Goal: Transaction & Acquisition: Purchase product/service

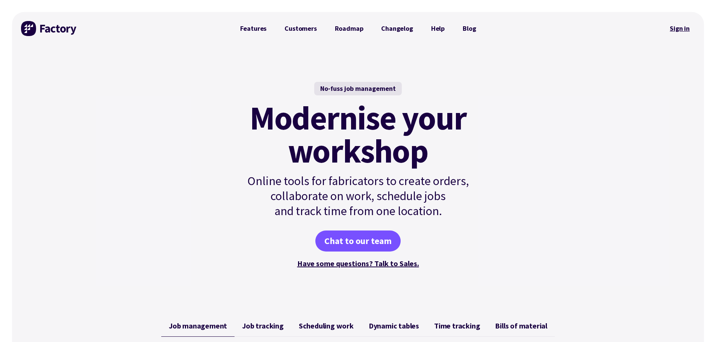
click at [685, 27] on link "Sign in" at bounding box center [679, 28] width 30 height 17
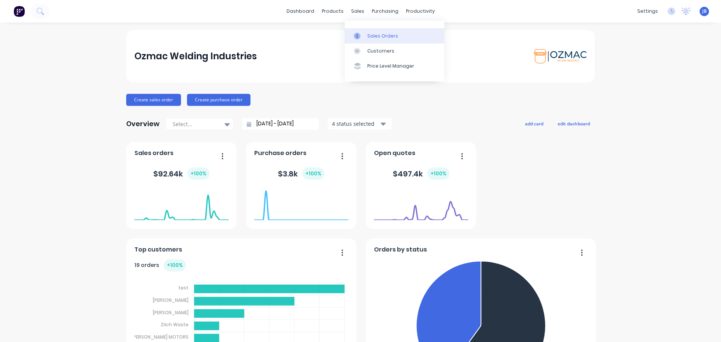
click at [373, 38] on div "Sales Orders" at bounding box center [382, 36] width 31 height 7
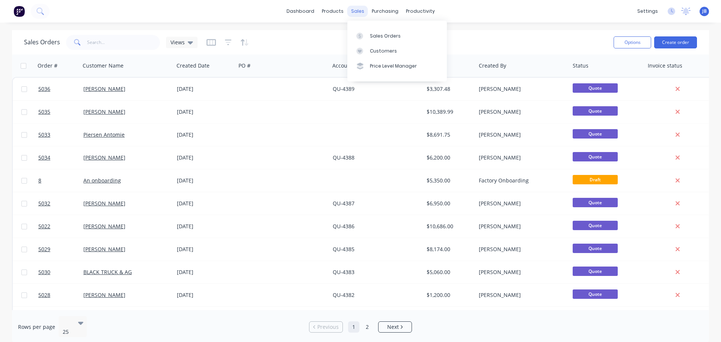
click at [358, 13] on div "sales" at bounding box center [358, 11] width 21 height 11
click at [365, 37] on div at bounding box center [362, 36] width 11 height 7
click at [678, 42] on button "Create order" at bounding box center [675, 42] width 43 height 12
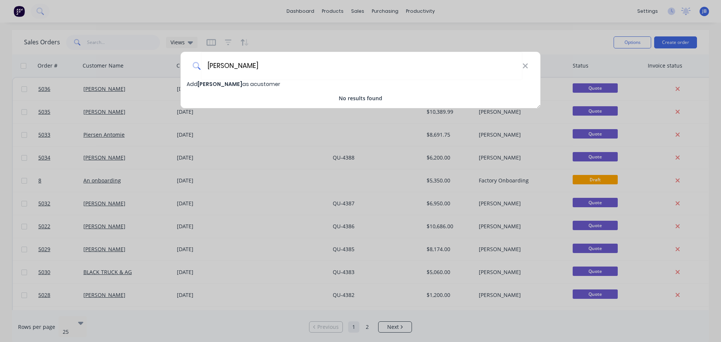
type input "Steve O'Brien"
click at [246, 84] on span "Add Steve O'Brien as a customer" at bounding box center [234, 84] width 94 height 8
select select "AU"
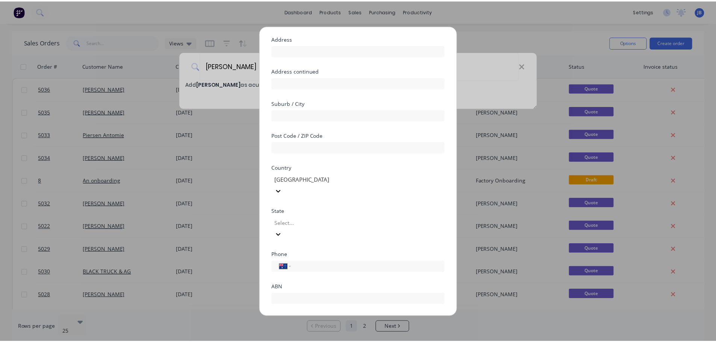
scroll to position [76, 0]
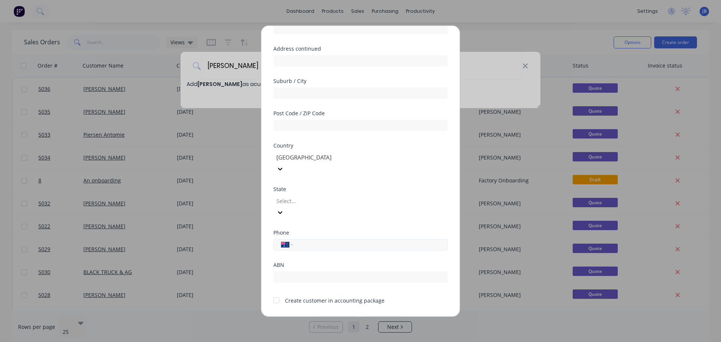
click at [329, 240] on input "tel" at bounding box center [369, 244] width 142 height 9
type input "0428 426 632"
click at [278, 293] on div at bounding box center [276, 300] width 15 height 15
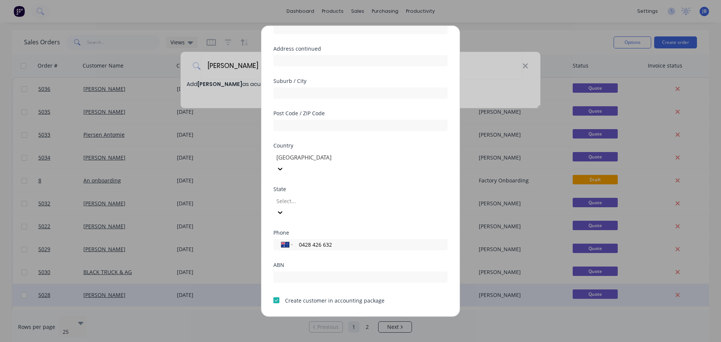
click at [341, 316] on button "Save" at bounding box center [336, 322] width 41 height 12
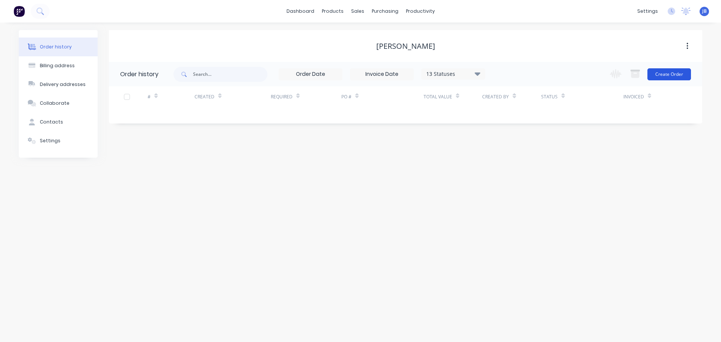
click at [662, 76] on button "Create Order" at bounding box center [670, 74] width 44 height 12
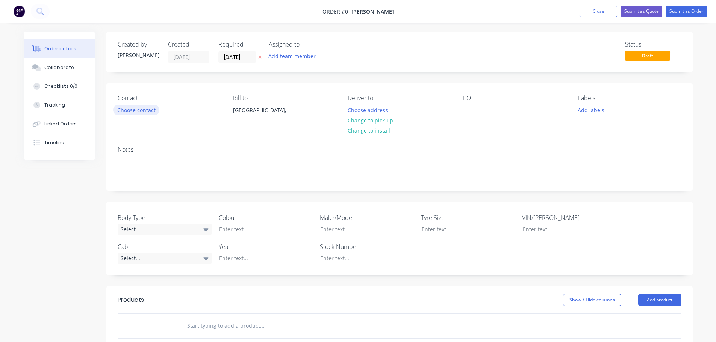
click at [150, 110] on button "Choose contact" at bounding box center [136, 110] width 46 height 10
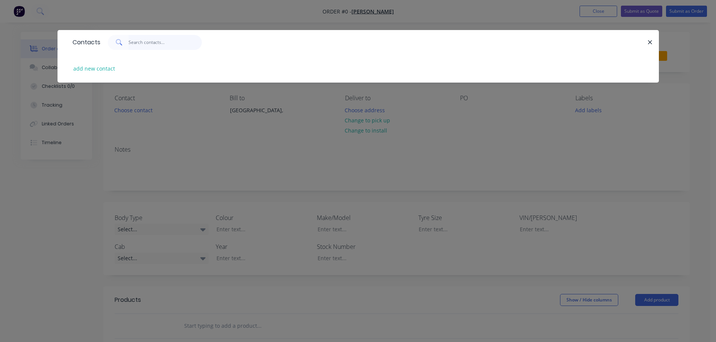
click at [150, 41] on input "text" at bounding box center [164, 42] width 73 height 15
type input "Steve O'Brien"
click at [103, 69] on button "add new contact" at bounding box center [95, 68] width 50 height 10
select select "AU"
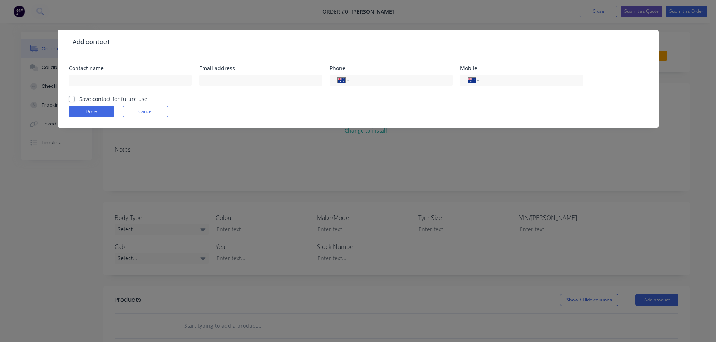
click at [79, 99] on label "Save contact for future use" at bounding box center [113, 99] width 68 height 8
click at [70, 99] on input "Save contact for future use" at bounding box center [72, 98] width 6 height 7
checkbox input "true"
click at [82, 79] on input "text" at bounding box center [130, 80] width 123 height 11
type input "Steve O'Brien"
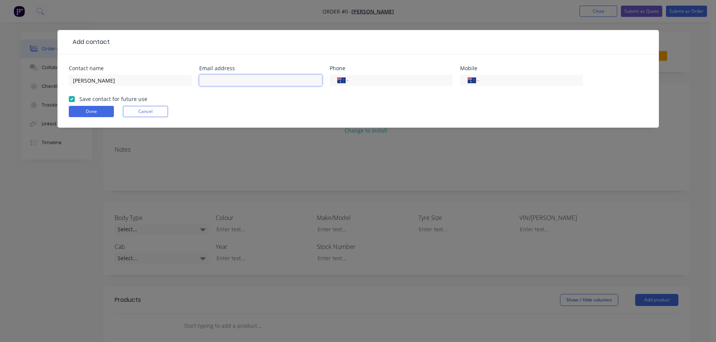
click at [252, 81] on input "text" at bounding box center [260, 80] width 123 height 11
type input "steveobrien1@bigpond.com"
click at [502, 80] on input "tel" at bounding box center [529, 80] width 90 height 9
type input "0428 426 632"
click at [97, 115] on button "Done" at bounding box center [91, 111] width 45 height 11
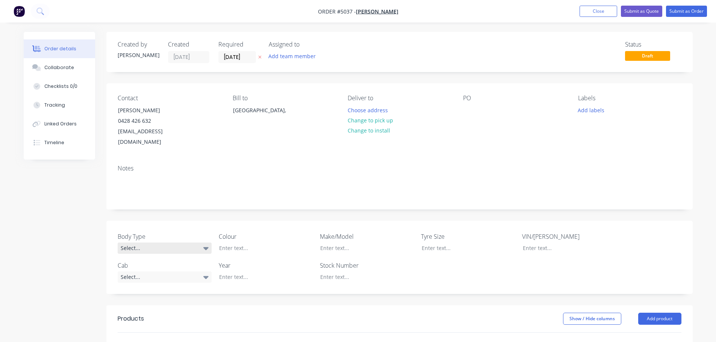
click at [176, 243] on div "Select..." at bounding box center [165, 248] width 94 height 11
click at [157, 268] on button "Cab Chassis" at bounding box center [174, 268] width 113 height 15
click at [240, 243] on div at bounding box center [260, 248] width 94 height 11
click at [157, 271] on div "Select..." at bounding box center [165, 276] width 94 height 11
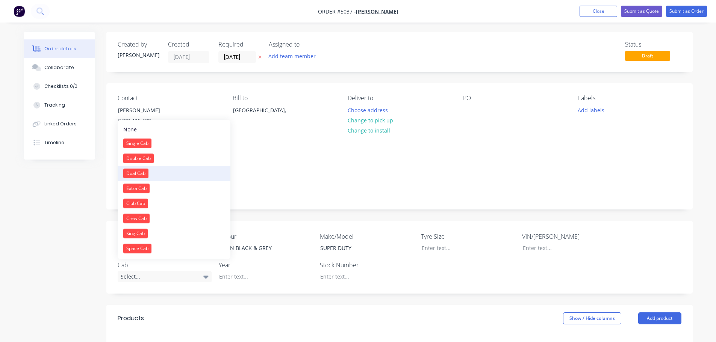
click at [145, 170] on div "Dual Cab" at bounding box center [135, 174] width 25 height 10
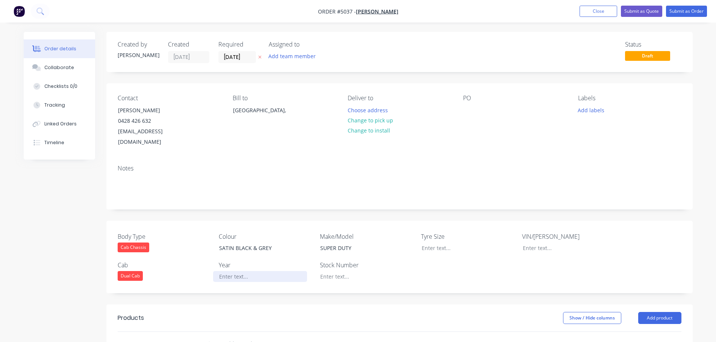
click at [246, 271] on div at bounding box center [260, 276] width 94 height 11
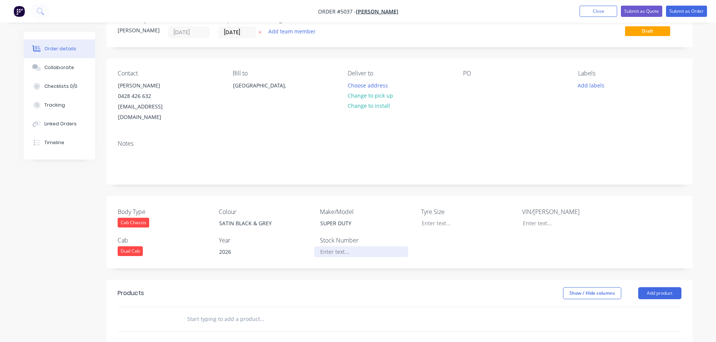
scroll to position [150, 0]
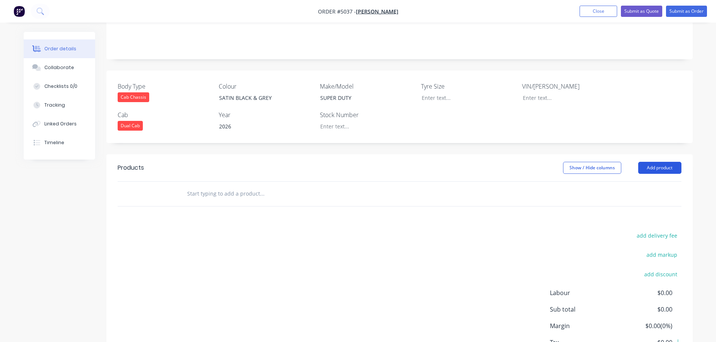
click at [654, 162] on button "Add product" at bounding box center [659, 168] width 43 height 12
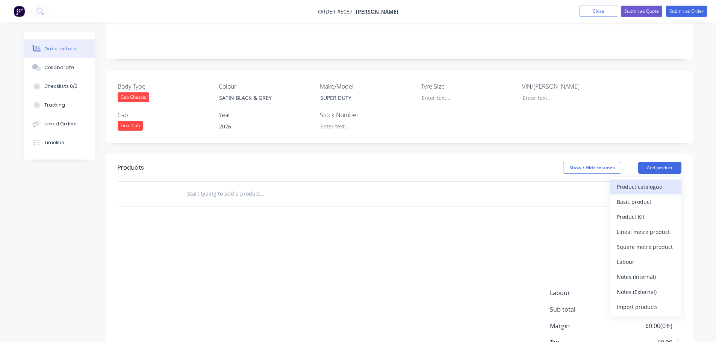
click at [630, 181] on div "Product catalogue" at bounding box center [645, 186] width 58 height 11
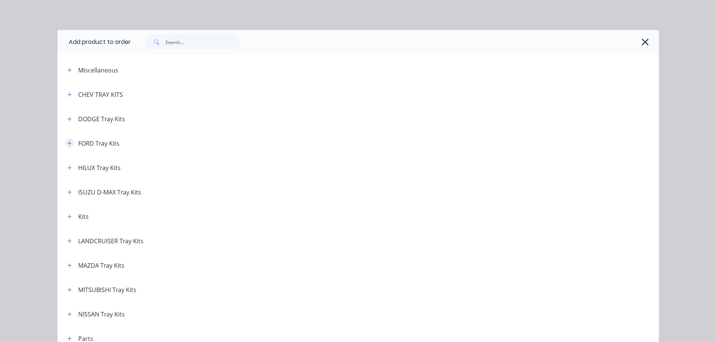
click at [68, 143] on icon "button" at bounding box center [69, 143] width 5 height 5
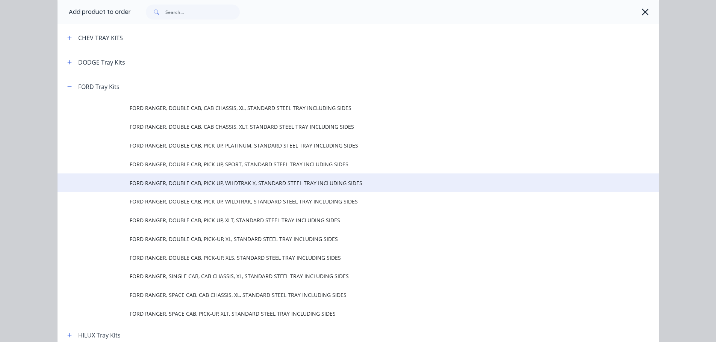
scroll to position [75, 0]
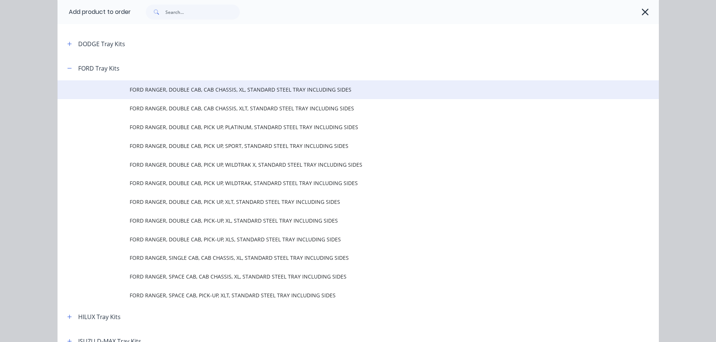
click at [216, 96] on td "FORD RANGER, DOUBLE CAB, CAB CHASSIS, XL, STANDARD STEEL TRAY INCLUDING SIDES" at bounding box center [394, 89] width 529 height 19
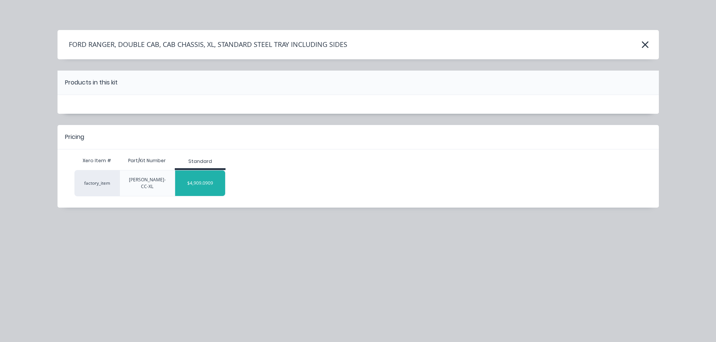
click at [194, 181] on div "$4,909.0909" at bounding box center [200, 183] width 50 height 19
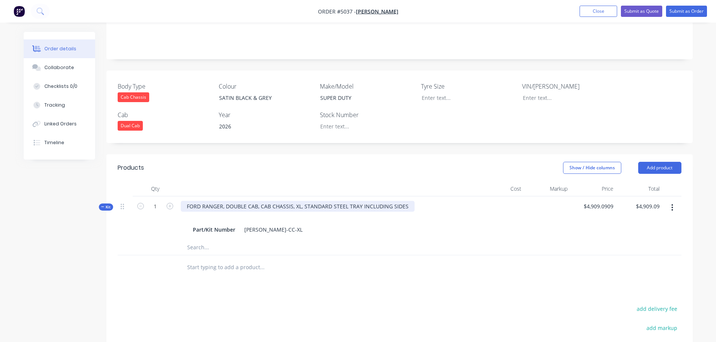
click at [293, 201] on div "FORD RANGER, DOUBLE CAB, CAB CHASSIS, XL, STANDARD STEEL TRAY INCLUDING SIDES" at bounding box center [298, 206] width 234 height 11
click at [299, 201] on div "FORD RANGER, DOUBLE CAB, CAB CHASSIS, XL, STANDARD STEEL TRAY INCLUDING SIDES" at bounding box center [298, 206] width 234 height 11
click at [596, 201] on input "4909.0909" at bounding box center [601, 206] width 29 height 11
type input "$6,000.00"
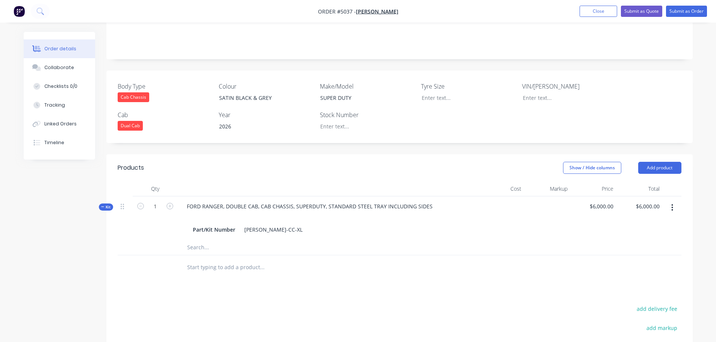
click at [213, 240] on input "text" at bounding box center [262, 247] width 150 height 15
type input "STANDARD TRAY"
drag, startPoint x: 231, startPoint y: 236, endPoint x: 178, endPoint y: 240, distance: 53.1
click at [178, 240] on div "STANDARD TRAY Add STANDARD TRAY to kit No results found" at bounding box center [313, 247] width 270 height 15
click at [288, 224] on div "Part/Kit Number FRAN-DC-CC-XL" at bounding box center [328, 229] width 277 height 11
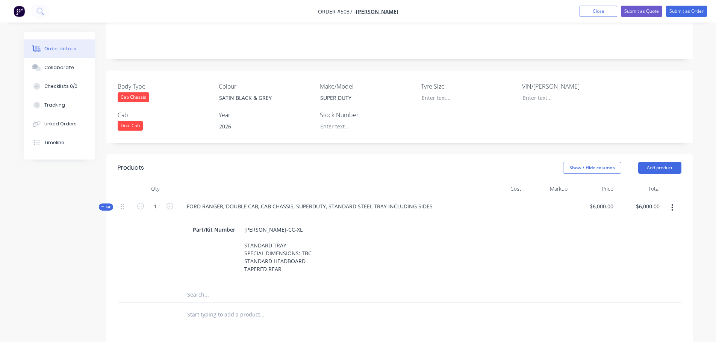
click at [213, 307] on input "text" at bounding box center [262, 314] width 150 height 15
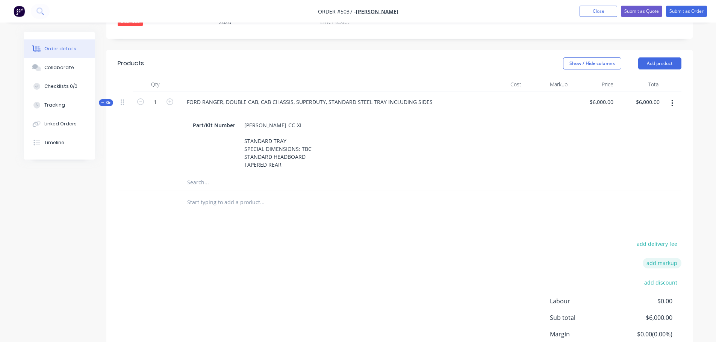
scroll to position [263, 0]
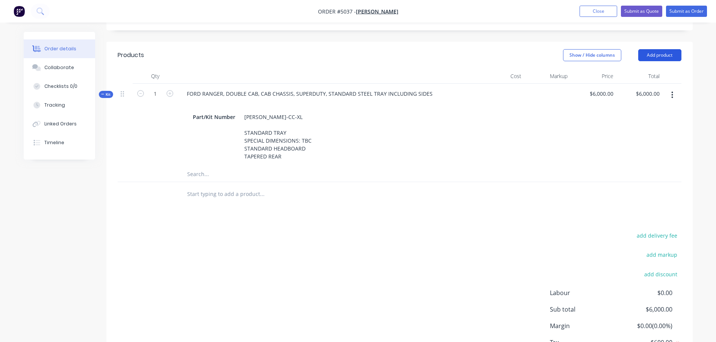
click at [665, 49] on button "Add product" at bounding box center [659, 55] width 43 height 12
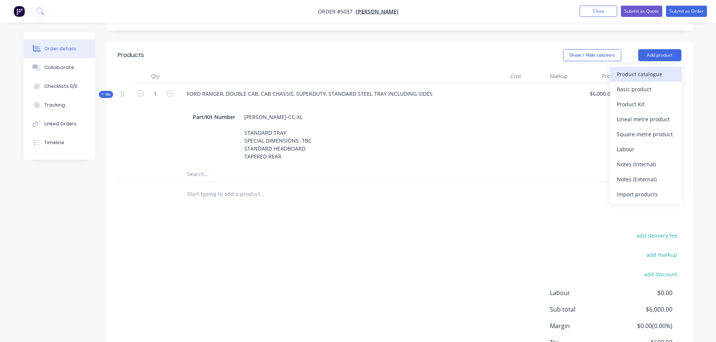
click at [647, 69] on div "Product catalogue" at bounding box center [645, 74] width 58 height 11
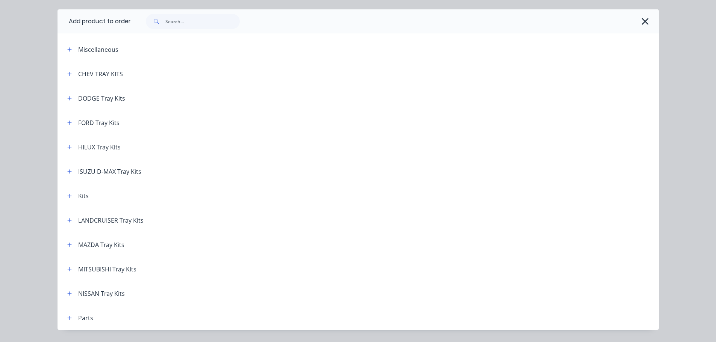
scroll to position [42, 0]
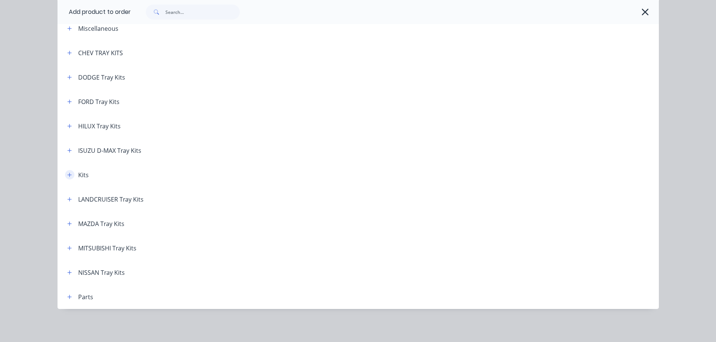
click at [67, 176] on icon "button" at bounding box center [69, 174] width 5 height 5
click at [70, 172] on button "button" at bounding box center [69, 174] width 9 height 9
click at [68, 173] on icon "button" at bounding box center [69, 174] width 5 height 5
click at [67, 174] on icon "button" at bounding box center [69, 174] width 5 height 5
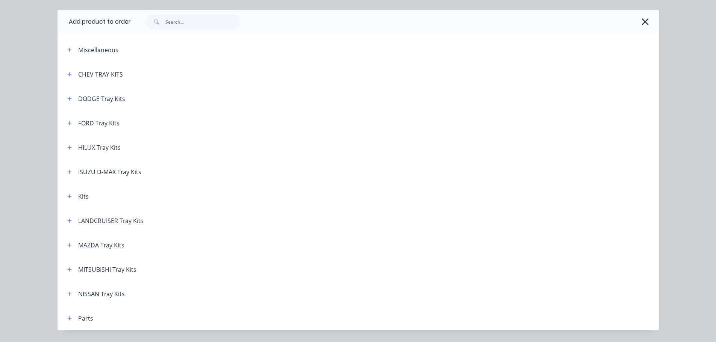
scroll to position [0, 0]
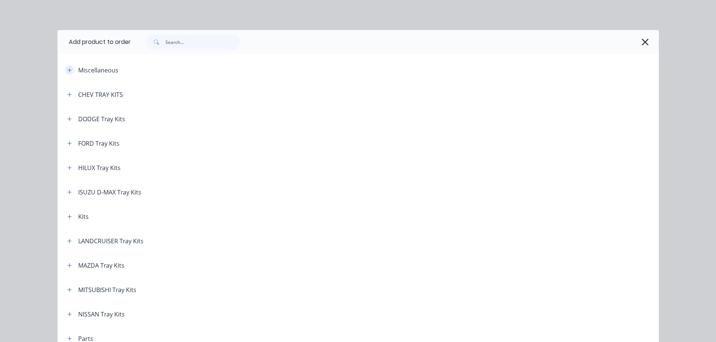
click at [68, 73] on button "button" at bounding box center [69, 69] width 9 height 9
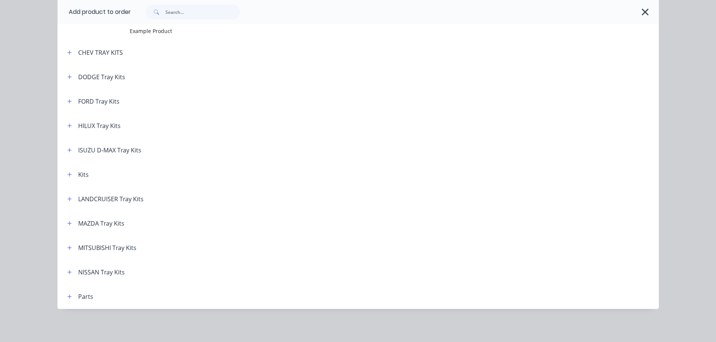
scroll to position [319, 0]
click at [67, 297] on icon "button" at bounding box center [69, 297] width 4 height 4
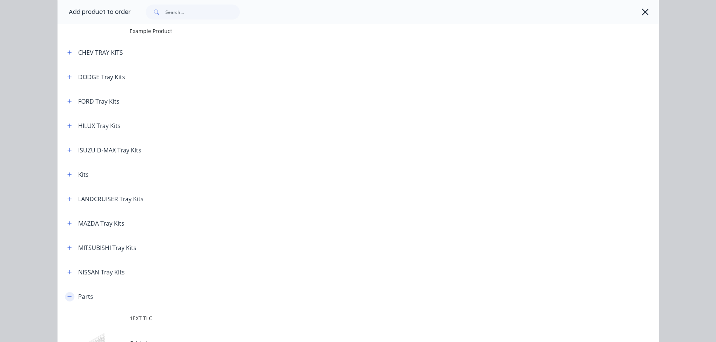
click at [67, 296] on icon "button" at bounding box center [69, 296] width 5 height 5
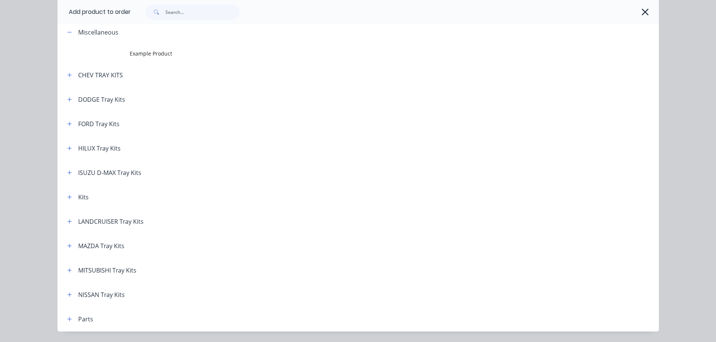
scroll to position [0, 0]
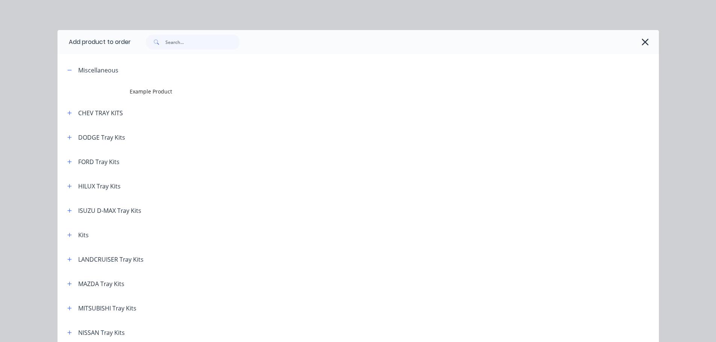
click at [140, 90] on span "Example Product" at bounding box center [341, 92] width 423 height 8
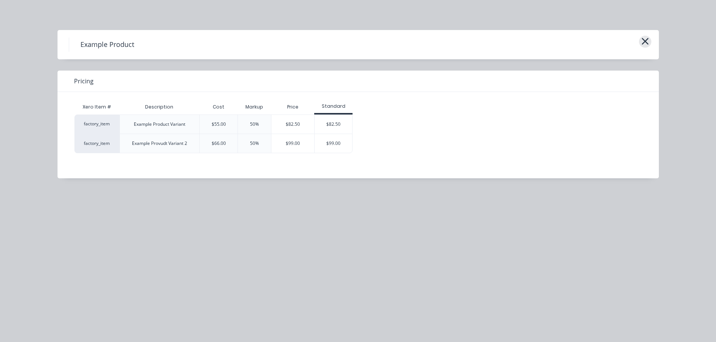
click at [647, 42] on icon "button" at bounding box center [645, 41] width 8 height 11
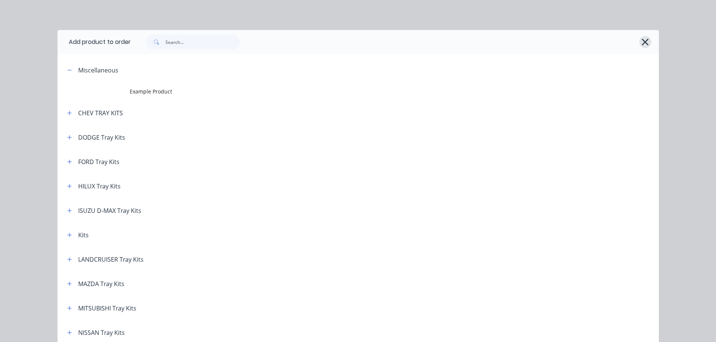
click at [643, 40] on icon "button" at bounding box center [645, 42] width 8 height 11
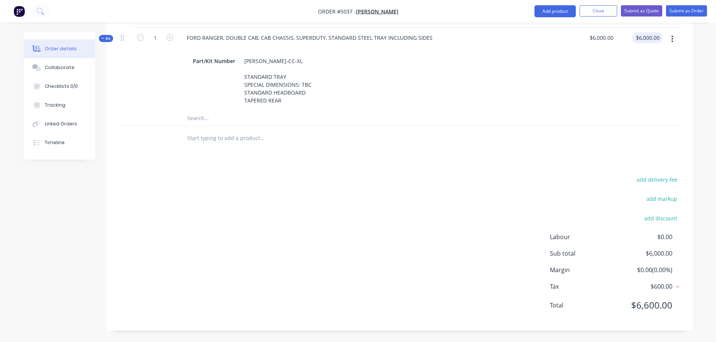
scroll to position [308, 0]
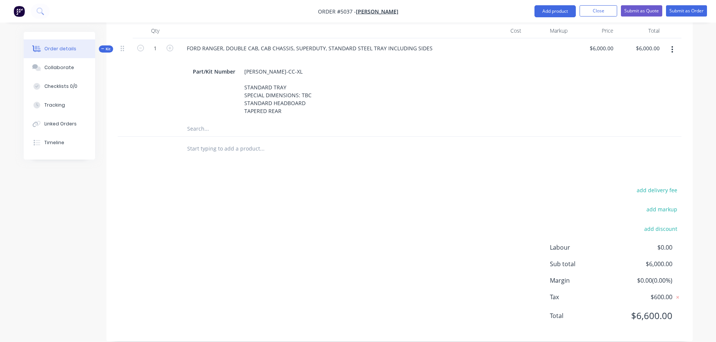
click at [254, 144] on input "text" at bounding box center [262, 148] width 150 height 15
click at [230, 141] on input "STAINLESS STEEL CAPPING" at bounding box center [262, 148] width 150 height 15
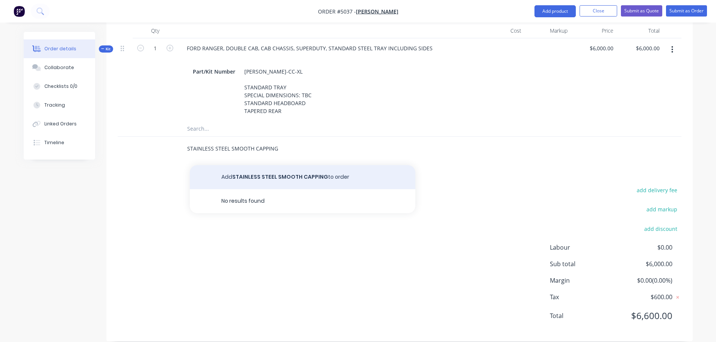
type input "STAINLESS STEEL SMOOTH CAPPING"
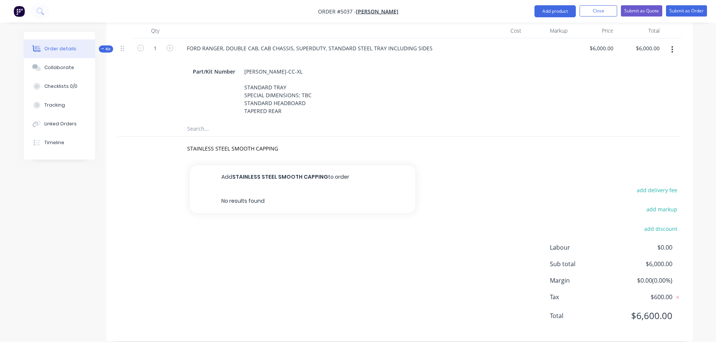
click at [326, 165] on button "Add STAINLESS STEEL SMOOTH CAPPING to order" at bounding box center [302, 177] width 225 height 24
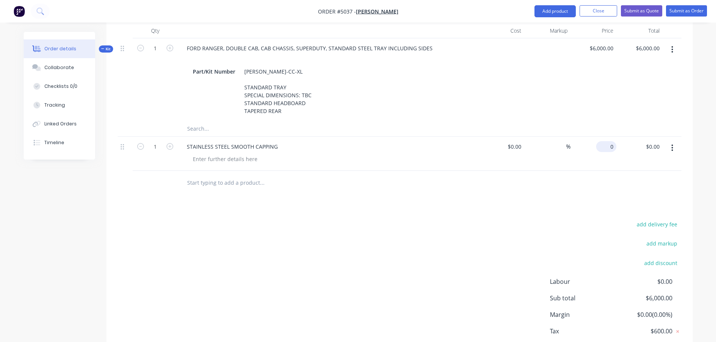
click at [606, 141] on div "0 $0.00" at bounding box center [606, 146] width 20 height 11
type input "$200.00"
click at [200, 175] on input "text" at bounding box center [262, 182] width 150 height 15
type input "RELOCATE CAMERA"
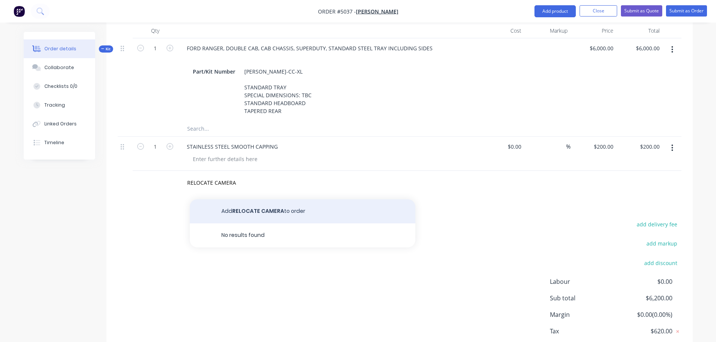
click at [245, 203] on button "Add RELOCATE CAMERA to order" at bounding box center [302, 211] width 225 height 24
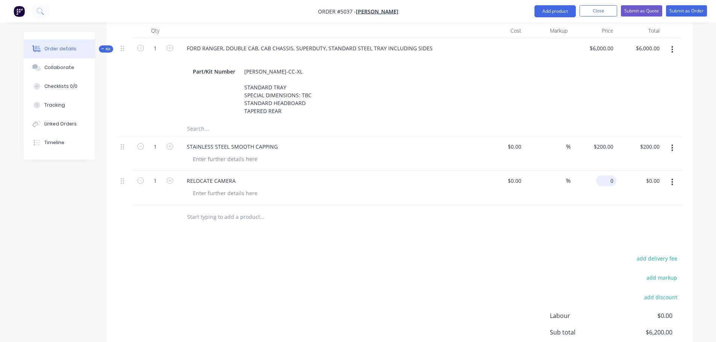
click at [608, 175] on input "0" at bounding box center [607, 180] width 17 height 11
type input "$45.45"
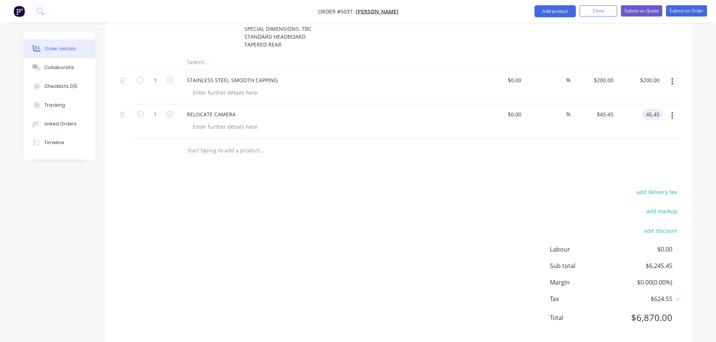
scroll to position [377, 0]
type input "$45.45"
click at [204, 141] on input "text" at bounding box center [262, 148] width 150 height 15
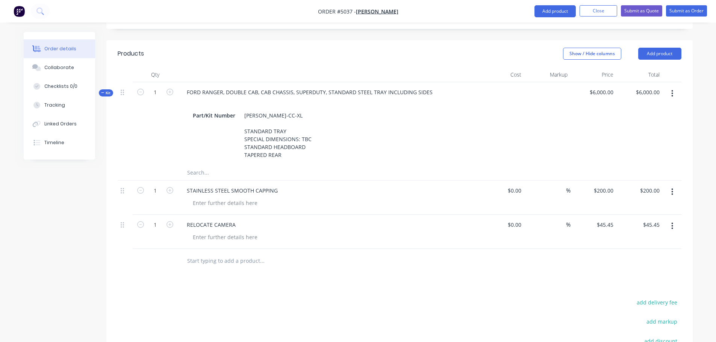
scroll to position [264, 0]
click at [200, 166] on input "text" at bounding box center [262, 173] width 150 height 15
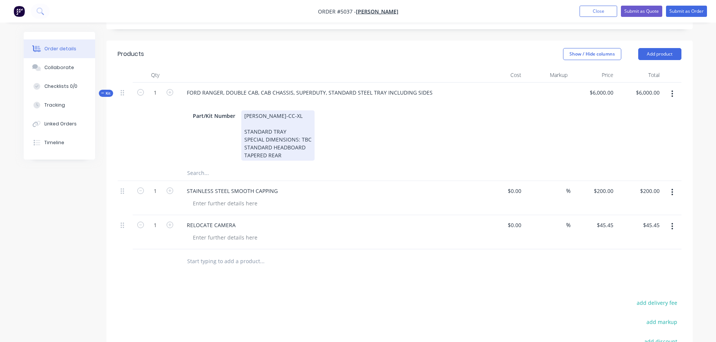
click at [267, 148] on div "FRAN-DC-CC-XL STANDARD TRAY SPECIAL DIMENSIONS: TBC STANDARD HEADBOARD TAPERED …" at bounding box center [277, 135] width 73 height 50
click at [309, 144] on div "FRAN-DC-CC-XL STANDARD TRAY SPECIAL DIMENSIONS: TBC STANDARD HEADBOARD TAPERED …" at bounding box center [277, 135] width 73 height 50
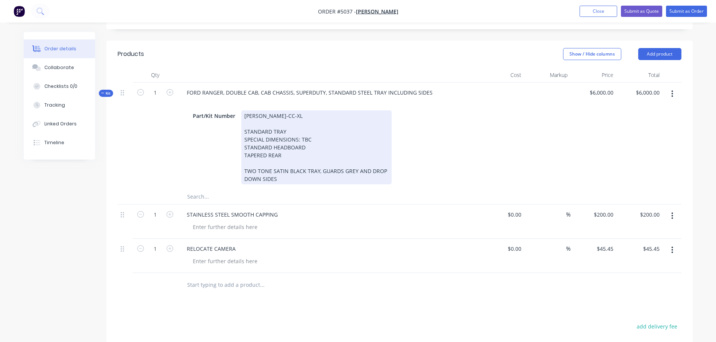
click at [319, 163] on div "FRAN-DC-CC-XL STANDARD TRAY SPECIAL DIMENSIONS: TBC STANDARD HEADBOARD TAPERED …" at bounding box center [316, 147] width 150 height 74
click at [354, 161] on div "FRAN-DC-CC-XL STANDARD TRAY SPECIAL DIMENSIONS: TBC STANDARD HEADBOARD TAPERED …" at bounding box center [316, 147] width 150 height 74
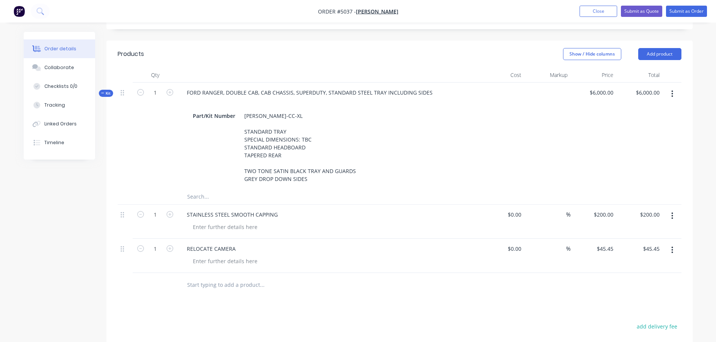
click at [236, 278] on input "text" at bounding box center [262, 285] width 150 height 15
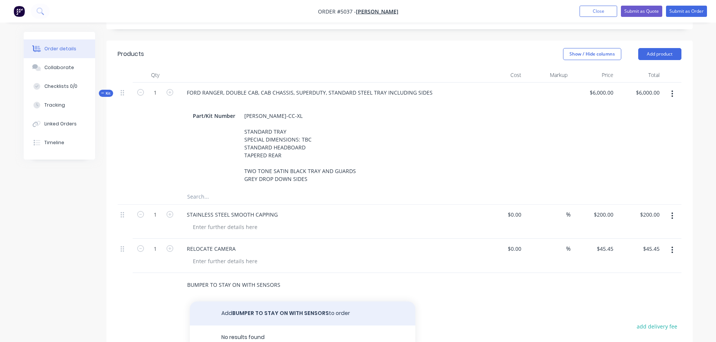
type input "BUMPER TO STAY ON WITH SENSORS"
click at [240, 302] on button "Add BUMPER TO STAY ON WITH SENSORS to order" at bounding box center [302, 314] width 225 height 24
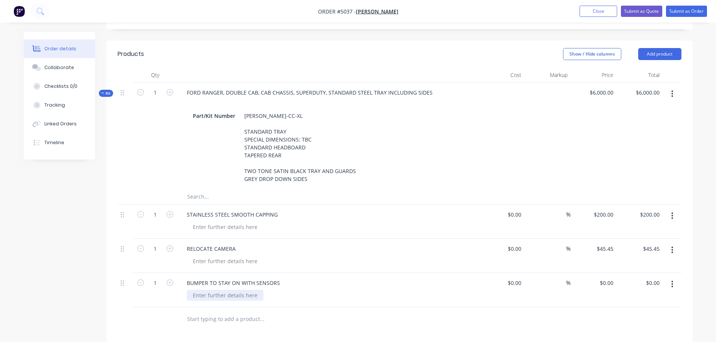
click at [245, 290] on div at bounding box center [225, 295] width 77 height 11
type input "$0.00"
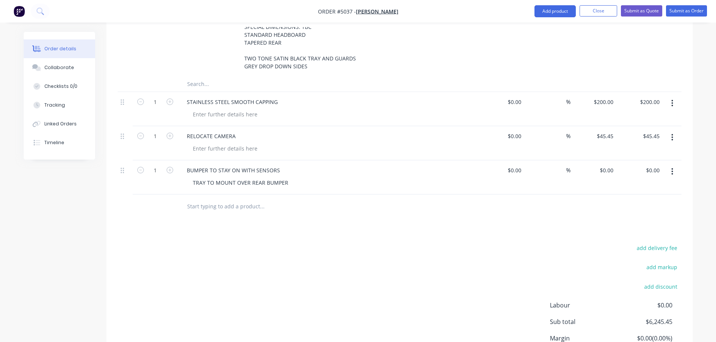
scroll to position [360, 0]
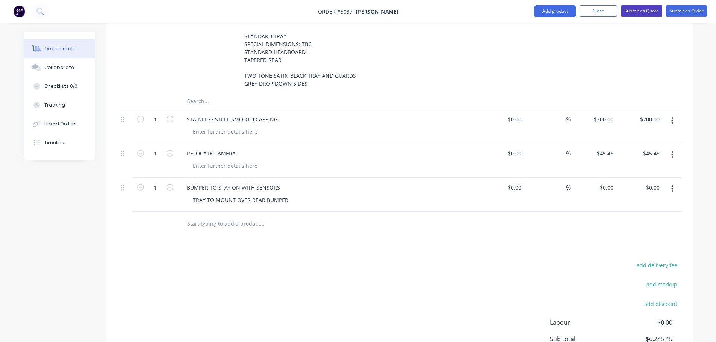
click at [635, 10] on button "Submit as Quote" at bounding box center [641, 10] width 41 height 11
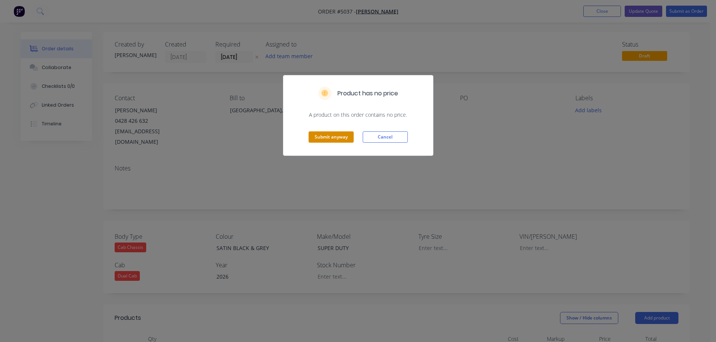
click at [334, 138] on button "Submit anyway" at bounding box center [330, 136] width 45 height 11
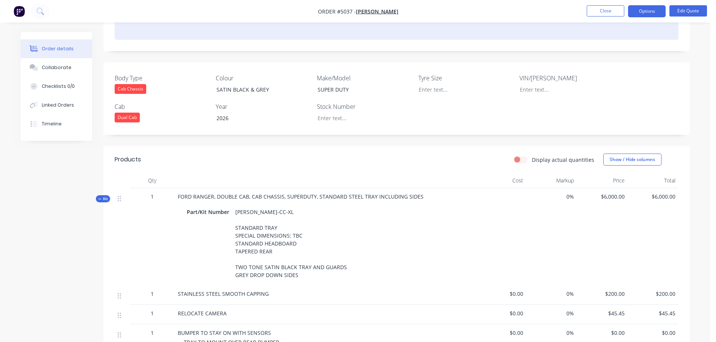
scroll to position [141, 0]
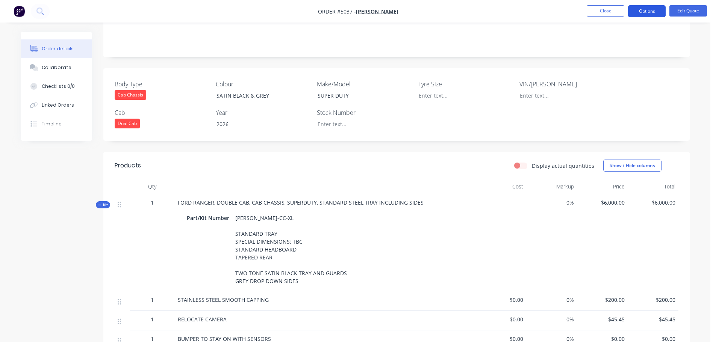
click at [656, 12] on button "Options" at bounding box center [647, 11] width 38 height 12
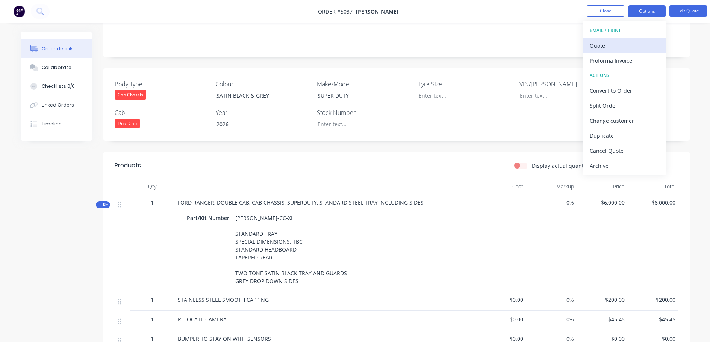
click at [601, 48] on div "Quote" at bounding box center [623, 45] width 69 height 11
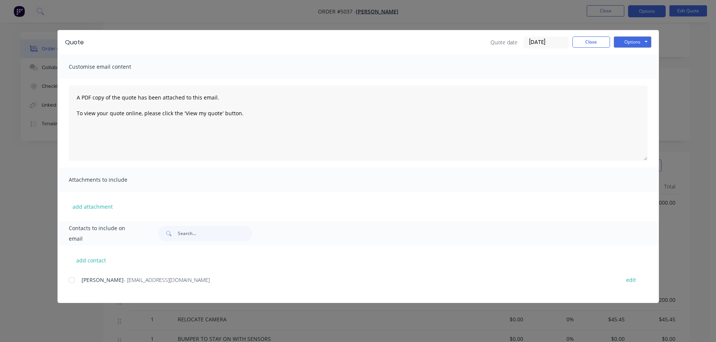
click at [74, 279] on div at bounding box center [71, 280] width 15 height 15
click at [636, 39] on button "Options" at bounding box center [632, 41] width 38 height 11
click at [635, 80] on button "Email" at bounding box center [637, 80] width 48 height 12
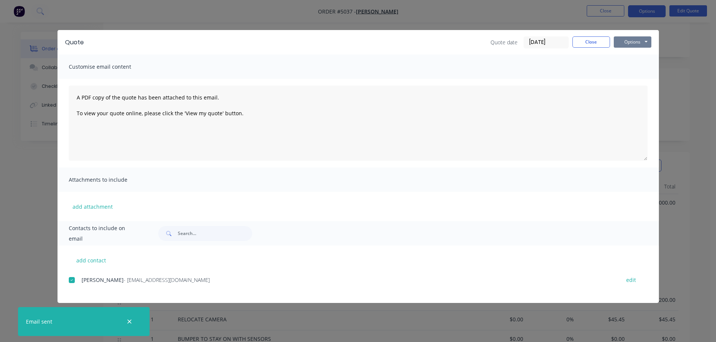
click at [635, 42] on button "Options" at bounding box center [632, 41] width 38 height 11
click at [640, 71] on button "Print" at bounding box center [637, 68] width 48 height 12
click at [595, 46] on button "Close" at bounding box center [591, 41] width 38 height 11
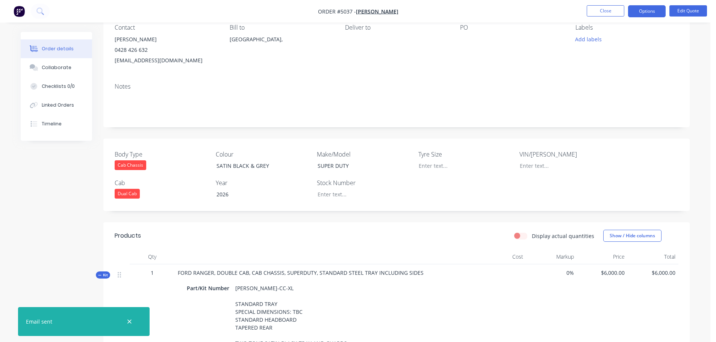
scroll to position [0, 0]
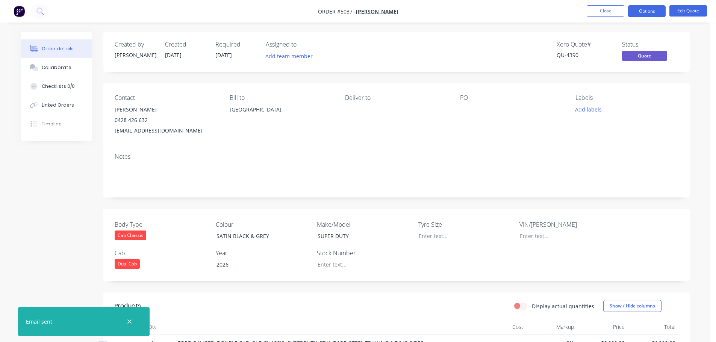
click at [131, 322] on icon "button" at bounding box center [129, 322] width 5 height 7
